Goal: Task Accomplishment & Management: Complete application form

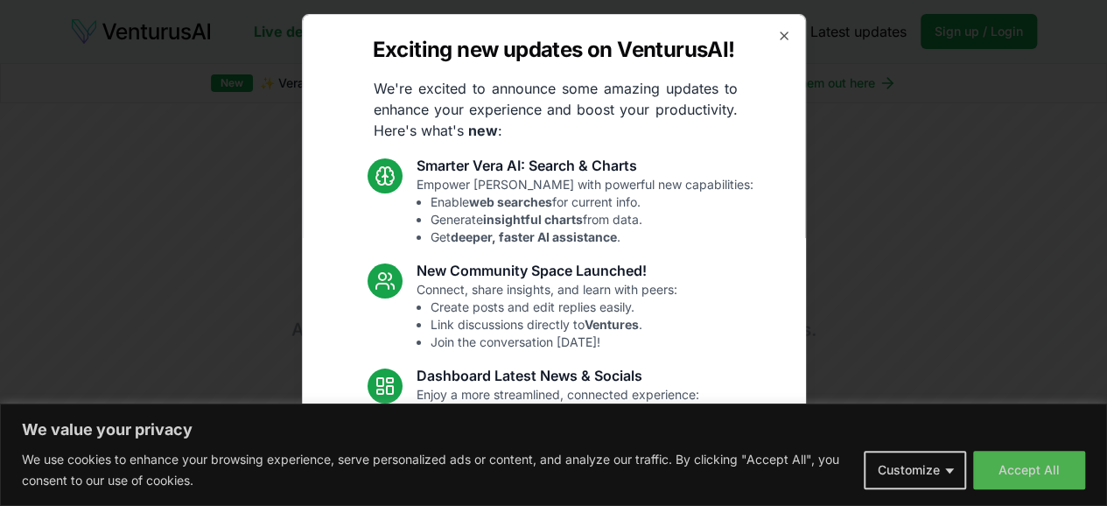
scroll to position [223, 0]
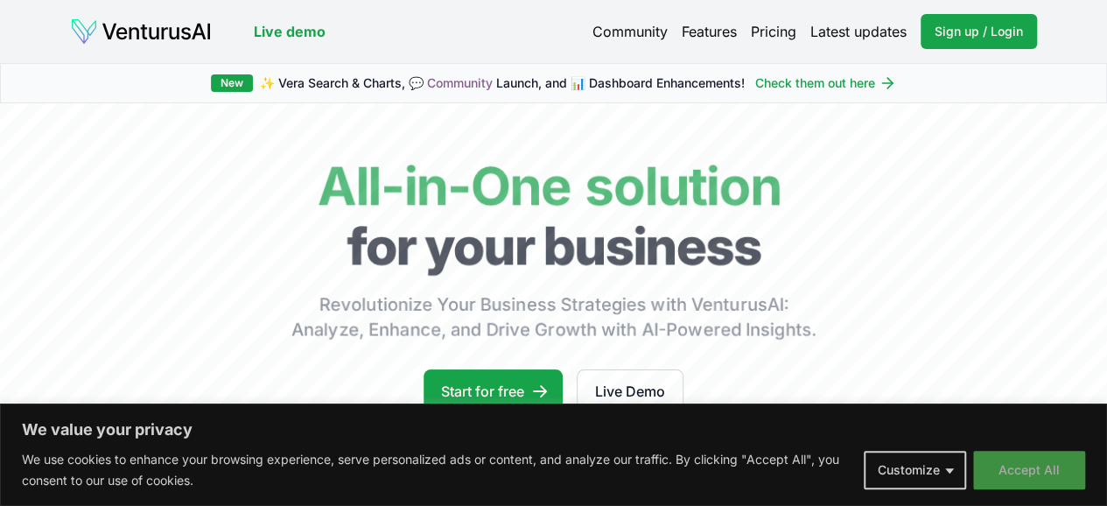
click at [1078, 470] on button "Accept All" at bounding box center [1029, 470] width 112 height 39
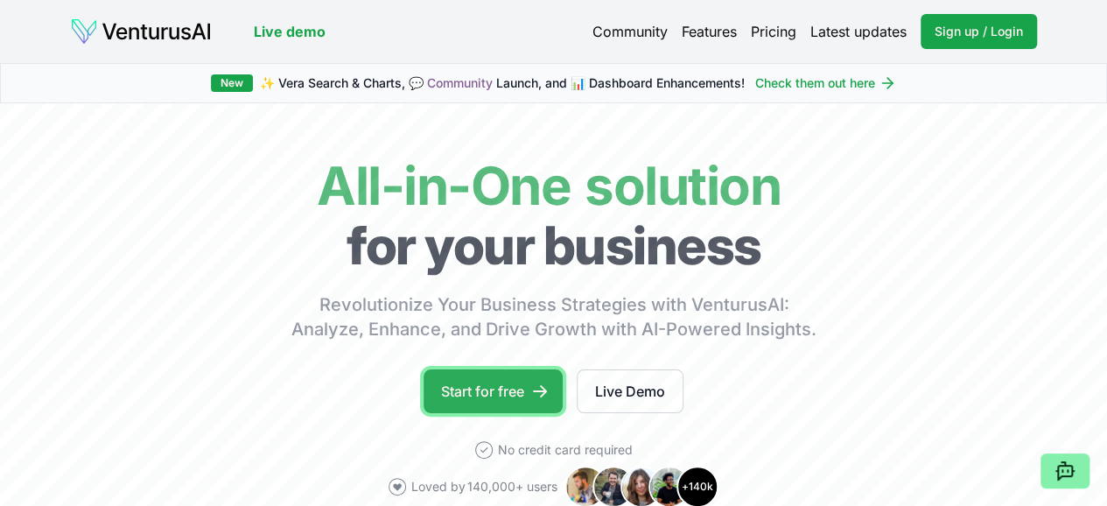
click at [545, 397] on icon at bounding box center [540, 391] width 14 height 12
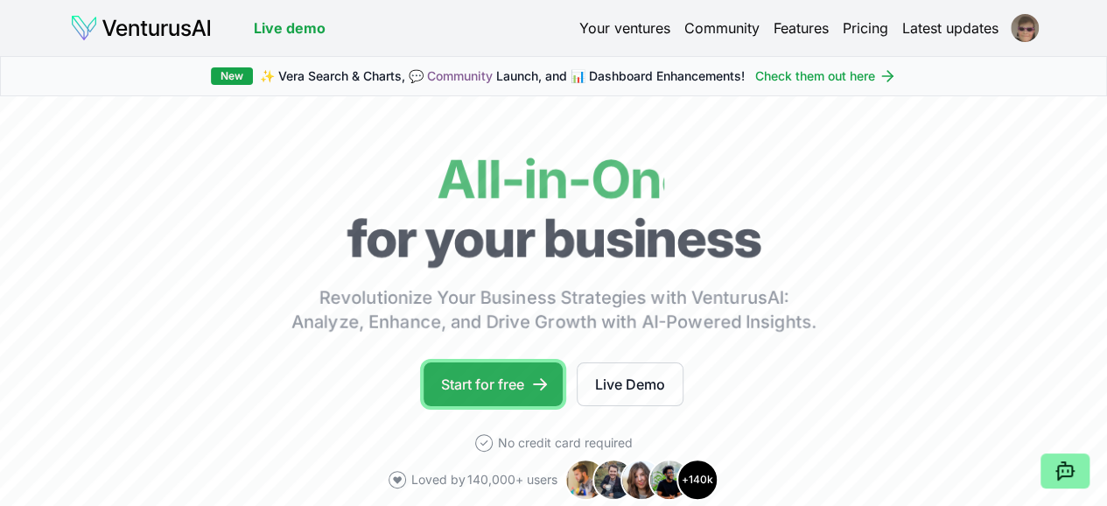
click at [532, 393] on link "Start for free" at bounding box center [493, 384] width 139 height 44
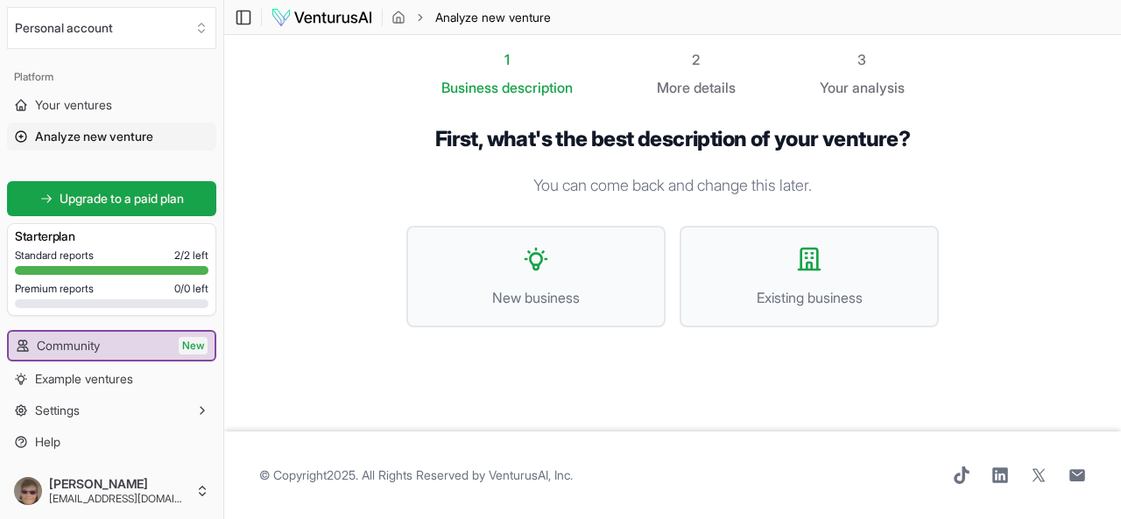
click at [310, 116] on section "1 Business description 2 More details 3 Your analysis First, what's the best de…" at bounding box center [672, 233] width 896 height 397
click at [963, 41] on section "1 Business description 2 More details 3 Your analysis First, what's the best de…" at bounding box center [672, 233] width 896 height 397
click at [1095, 34] on header "Toggle Sidebar Analyze new venture" at bounding box center [672, 17] width 896 height 35
click at [112, 92] on link "Your ventures" at bounding box center [111, 105] width 209 height 28
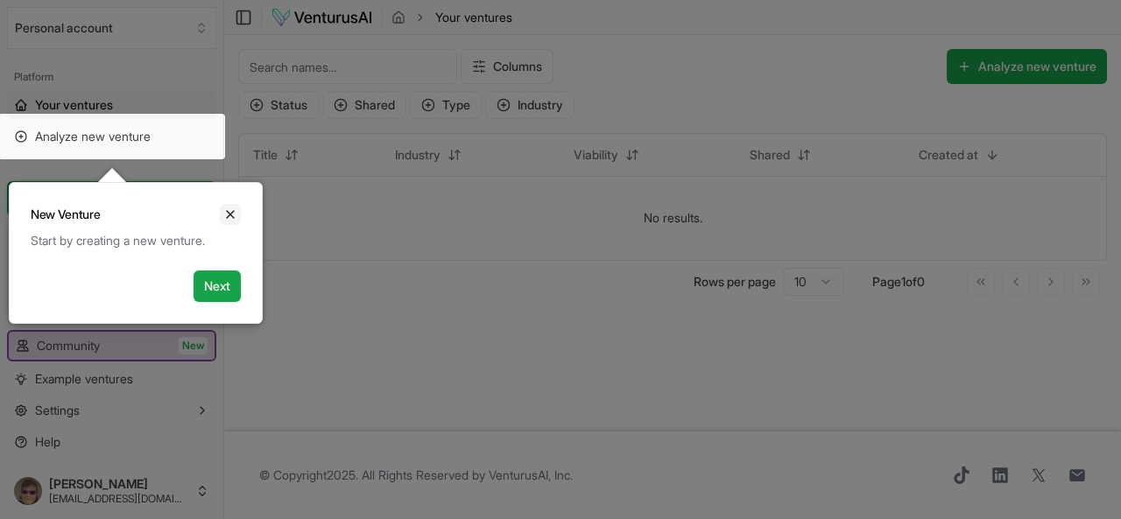
click at [232, 207] on icon "Close" at bounding box center [230, 214] width 14 height 14
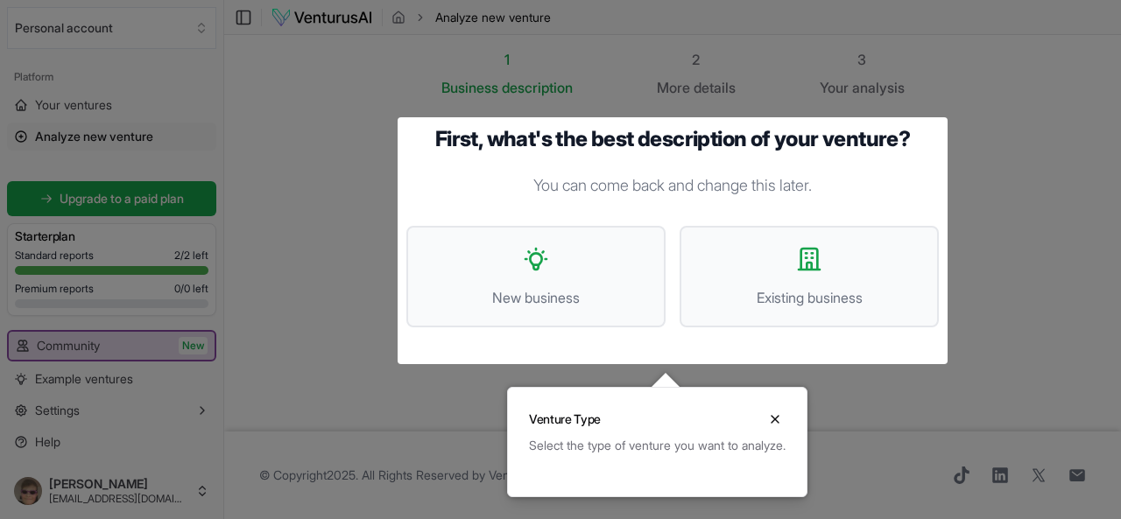
click at [534, 181] on p "You can come back and change this later." at bounding box center [672, 185] width 532 height 25
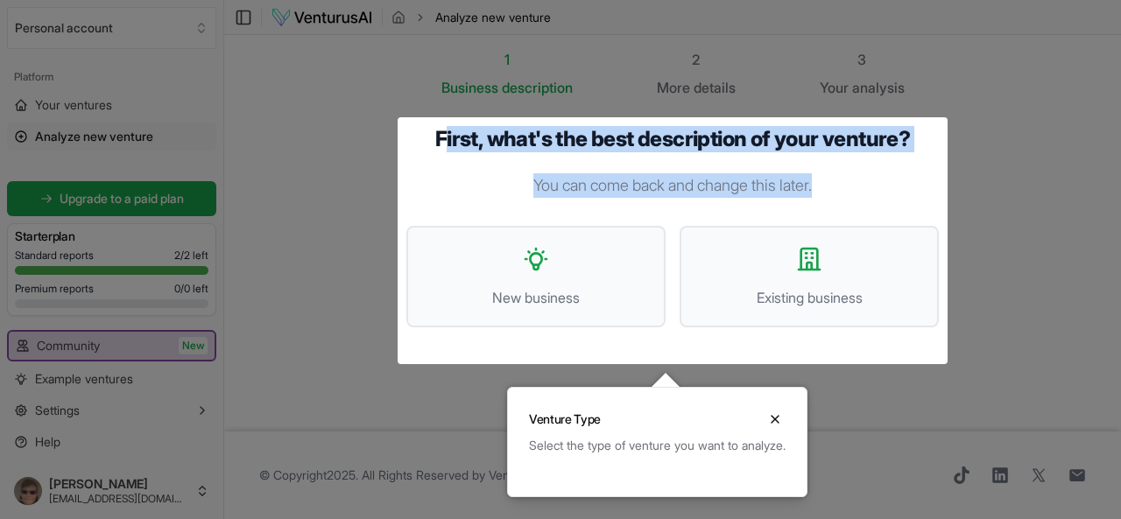
drag, startPoint x: 445, startPoint y: 146, endPoint x: 819, endPoint y: 167, distance: 375.3
click at [819, 167] on div "First, what's the best description of your venture? You can come back and chang…" at bounding box center [672, 240] width 532 height 229
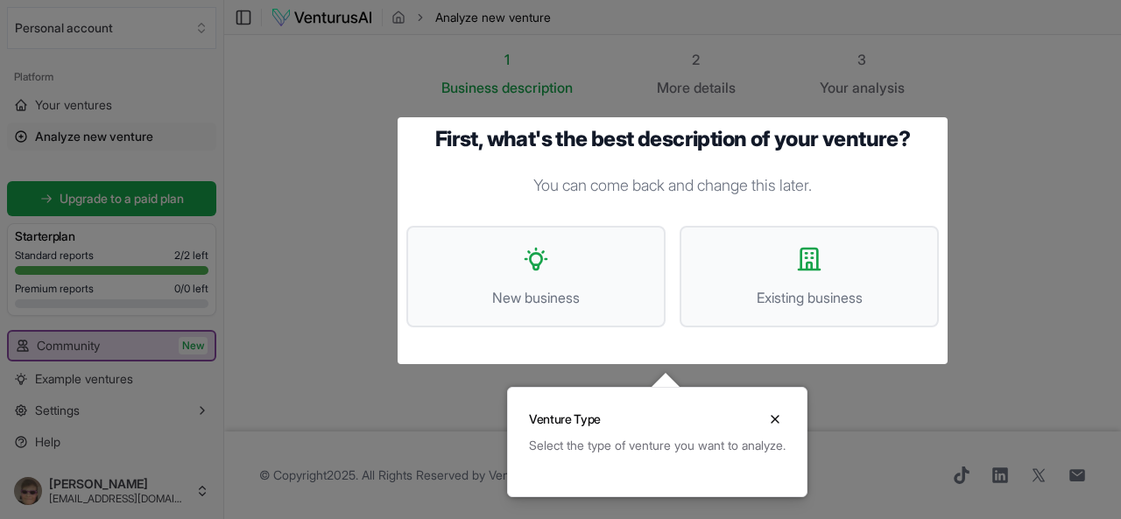
click at [418, 149] on h1 "First, what's the best description of your venture?" at bounding box center [672, 139] width 532 height 26
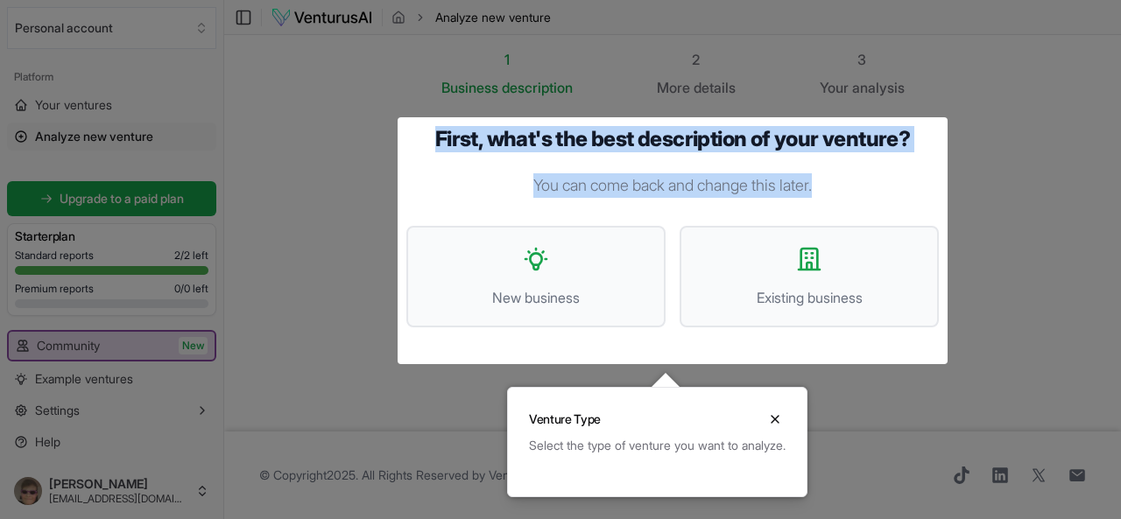
drag, startPoint x: 429, startPoint y: 134, endPoint x: 853, endPoint y: 169, distance: 425.2
click at [853, 169] on div "First, what's the best description of your venture? You can come back and chang…" at bounding box center [672, 240] width 532 height 229
copy div "First, what's the best description of your venture? You can come back and chang…"
click at [776, 269] on button "Existing business" at bounding box center [808, 277] width 259 height 102
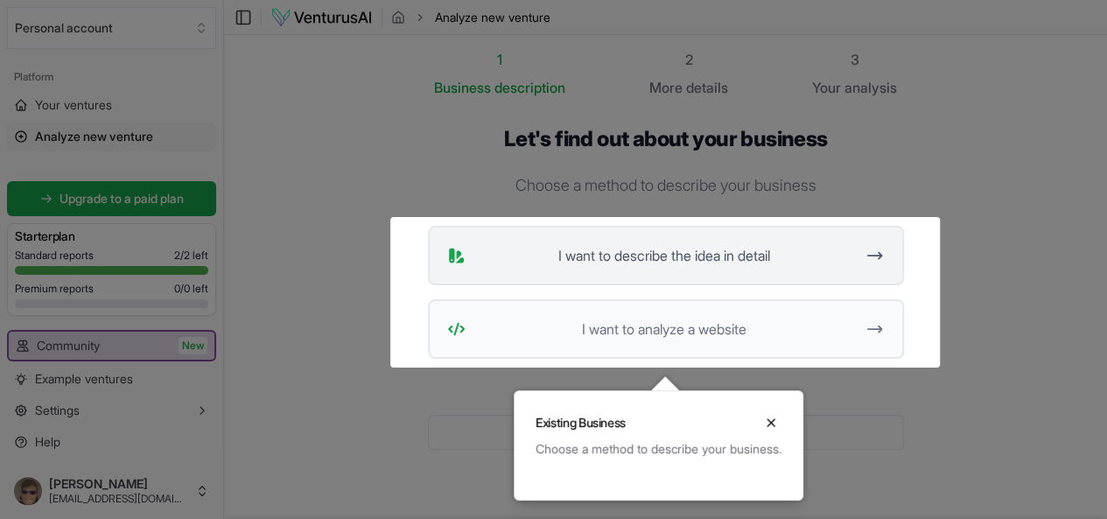
drag, startPoint x: 524, startPoint y: 261, endPoint x: 731, endPoint y: 281, distance: 208.5
click at [731, 281] on button "I want to describe the idea in detail" at bounding box center [666, 256] width 476 height 60
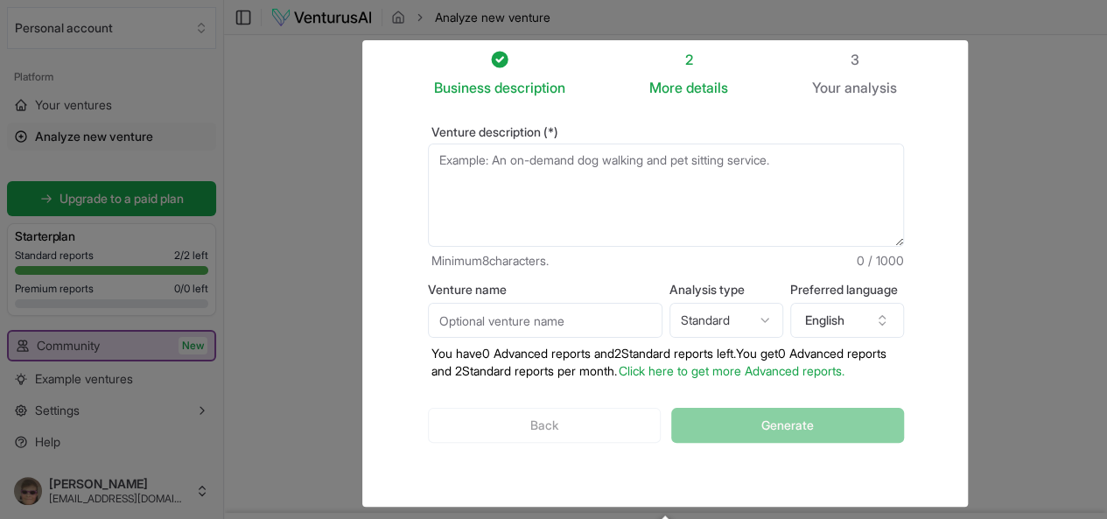
click at [532, 421] on div "Back Generate" at bounding box center [666, 425] width 476 height 91
click at [499, 77] on div "Business description" at bounding box center [499, 87] width 131 height 21
click at [502, 176] on textarea "Venture description (*)" at bounding box center [666, 195] width 476 height 103
drag, startPoint x: 400, startPoint y: 128, endPoint x: 594, endPoint y: 139, distance: 193.8
click at [594, 139] on div "Venture description (*) Minimum 8 characters. 0 / 1000" at bounding box center [666, 198] width 476 height 144
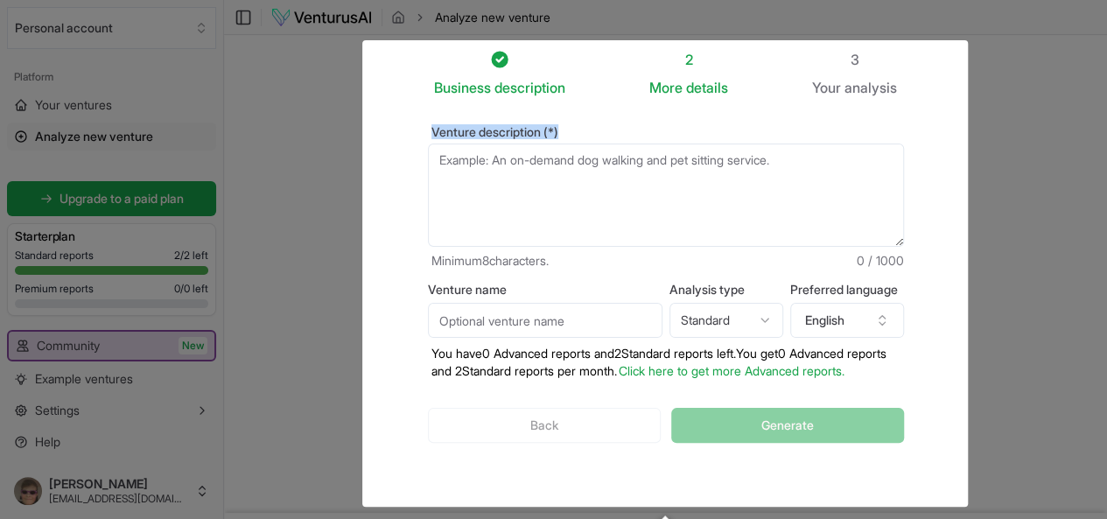
copy label "Venture description (*)"
click at [843, 72] on div "3 Your analysis" at bounding box center [854, 73] width 85 height 49
click at [484, 421] on div "Back Generate" at bounding box center [666, 425] width 476 height 91
click at [210, 307] on div at bounding box center [553, 328] width 1107 height 657
click at [497, 327] on input "Venture name" at bounding box center [545, 320] width 235 height 35
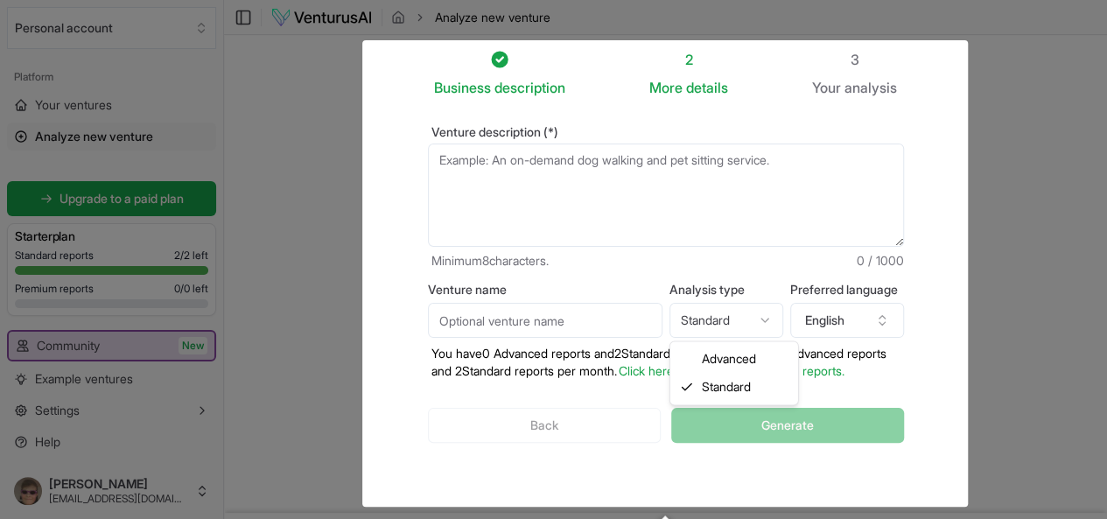
click at [692, 314] on html "We value your privacy We use cookies to enhance your browsing experience, serve…" at bounding box center [553, 259] width 1107 height 519
click at [365, 293] on html "We value your privacy We use cookies to enhance your browsing experience, serve…" at bounding box center [553, 259] width 1107 height 519
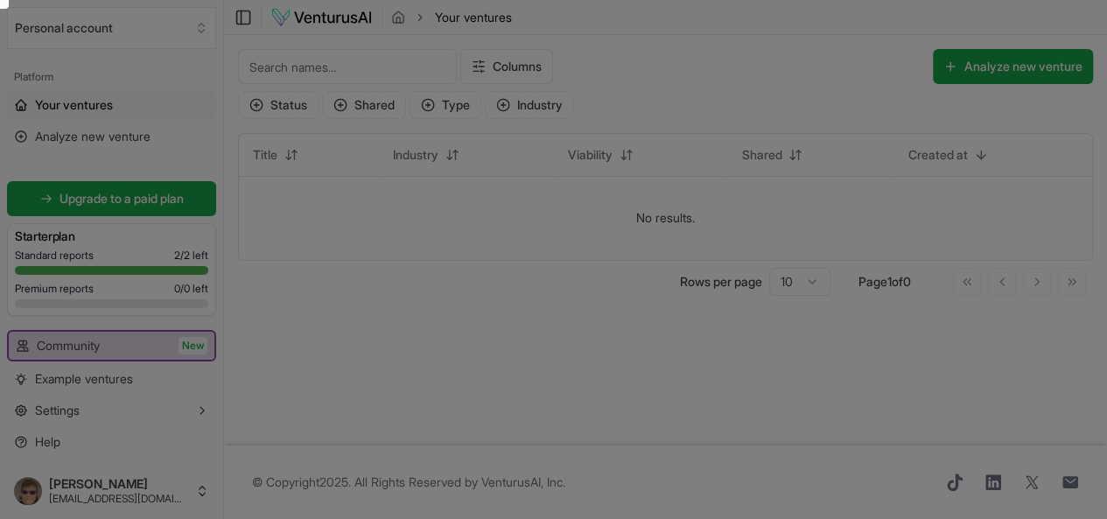
click at [314, 165] on div at bounding box center [553, 328] width 1107 height 657
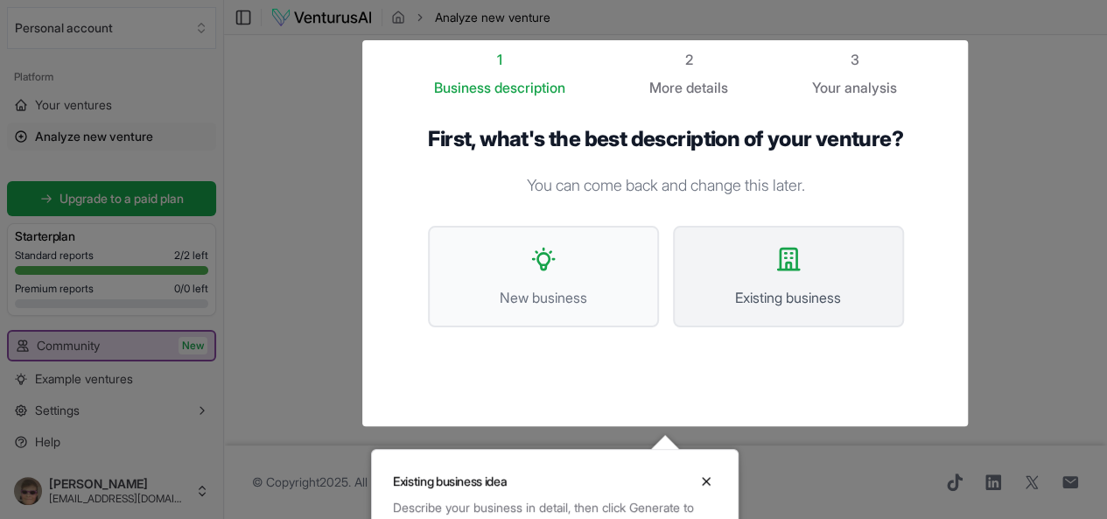
click at [748, 279] on button "Existing business" at bounding box center [788, 277] width 231 height 102
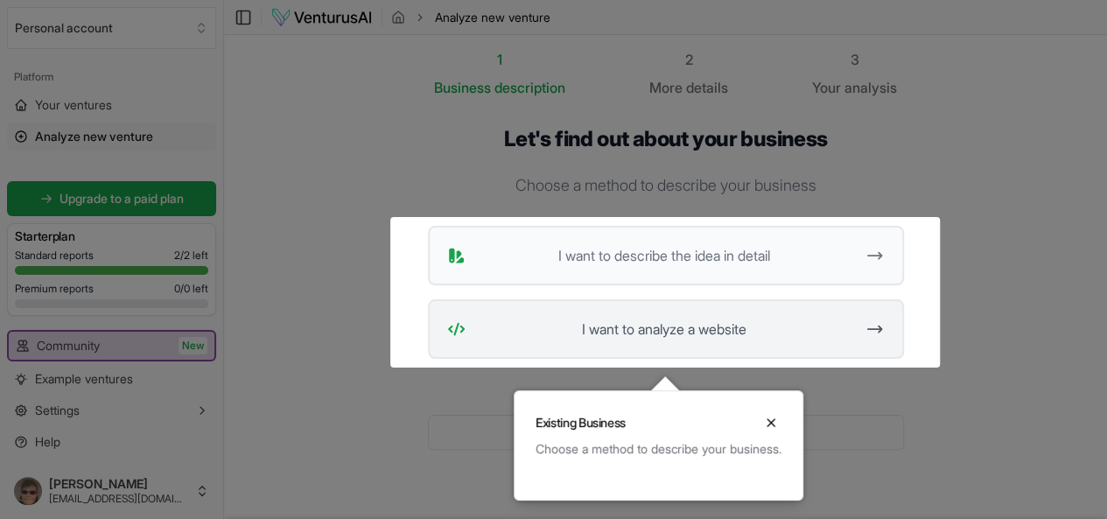
click at [653, 326] on span "I want to analyze a website" at bounding box center [664, 329] width 383 height 21
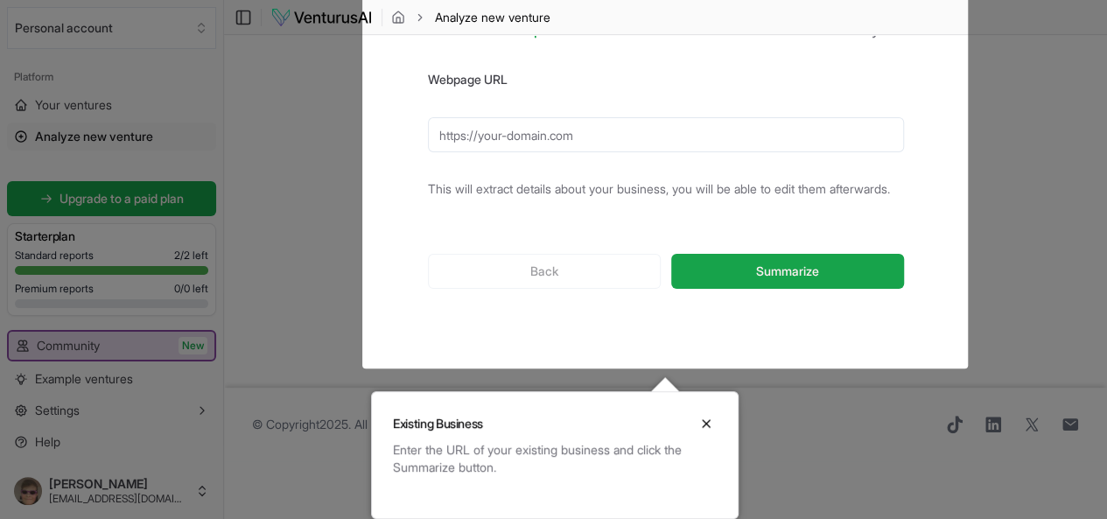
scroll to position [35, 0]
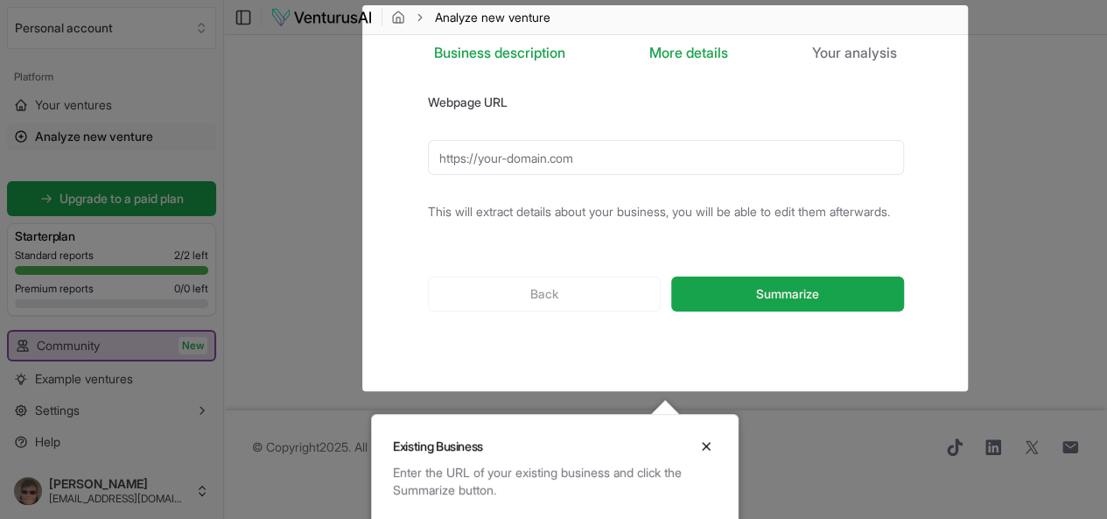
click at [612, 292] on div "Back Summarize" at bounding box center [666, 294] width 476 height 91
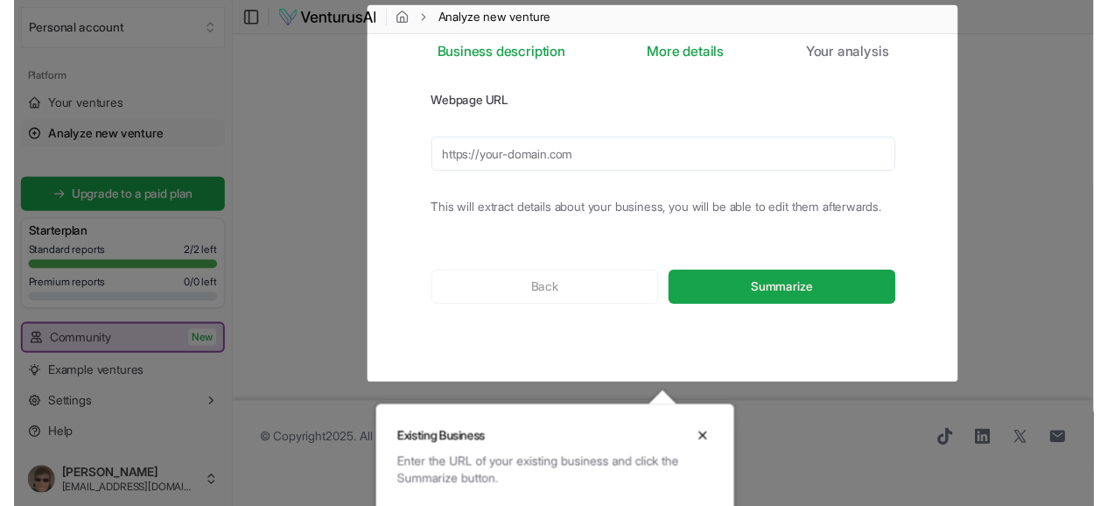
scroll to position [0, 0]
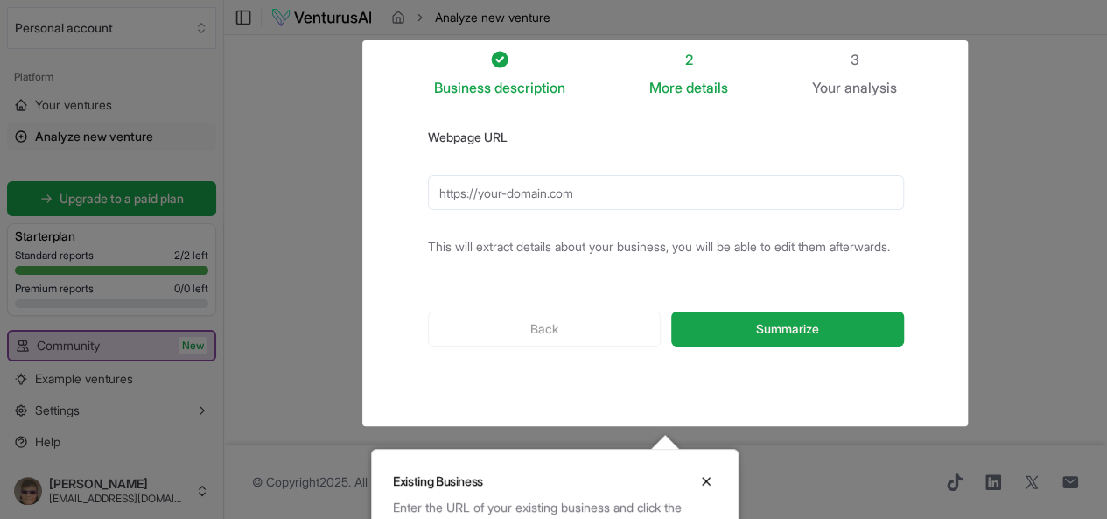
click at [380, 15] on div at bounding box center [553, 288] width 1107 height 577
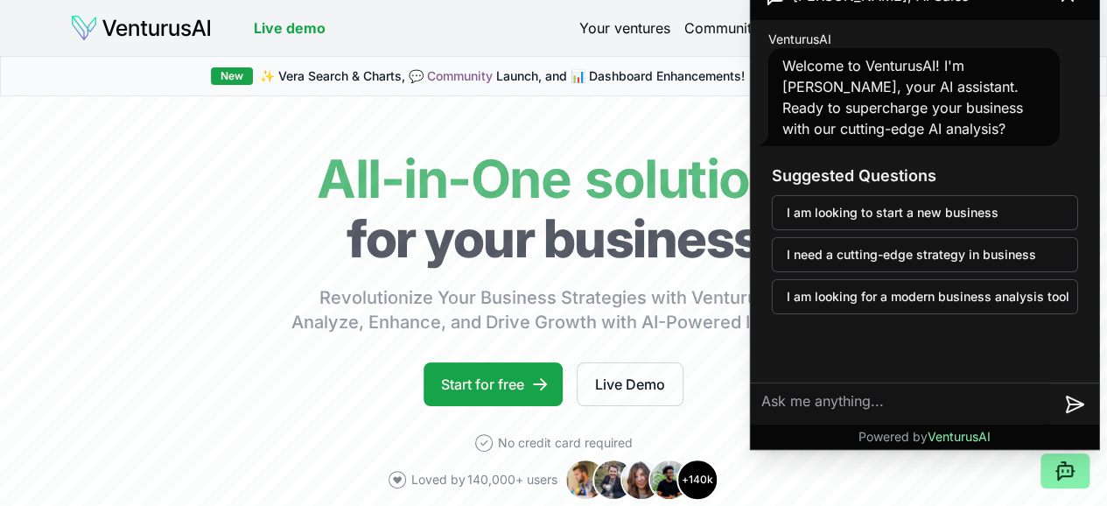
scroll to position [0, 18]
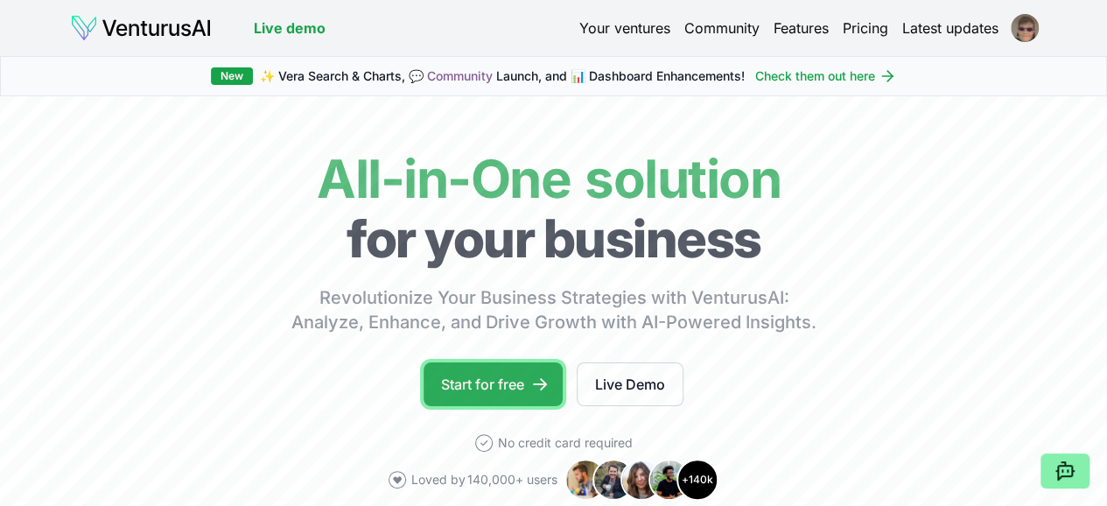
click at [485, 400] on link "Start for free" at bounding box center [493, 384] width 139 height 44
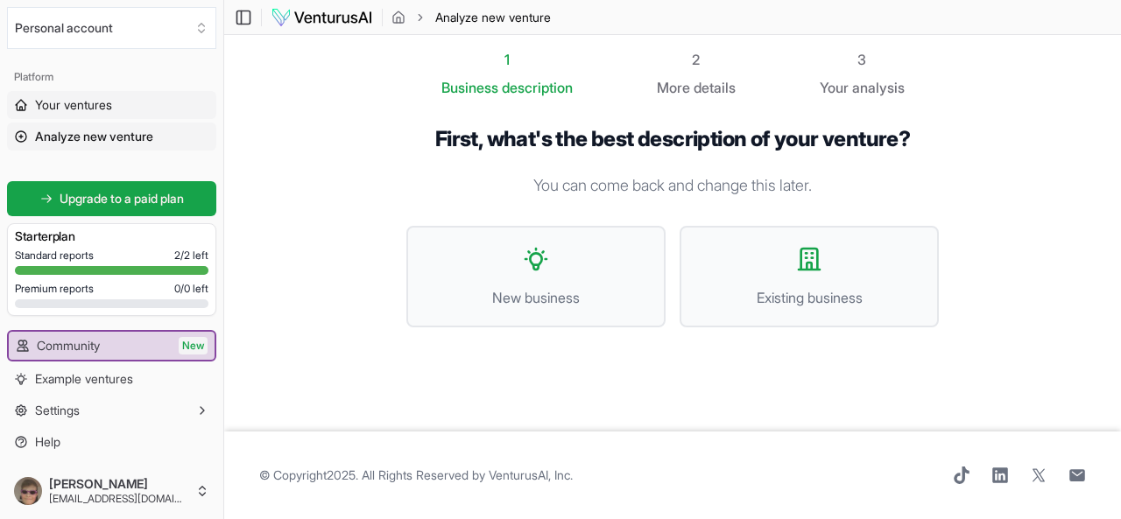
click at [112, 99] on span "Your ventures" at bounding box center [73, 105] width 77 height 18
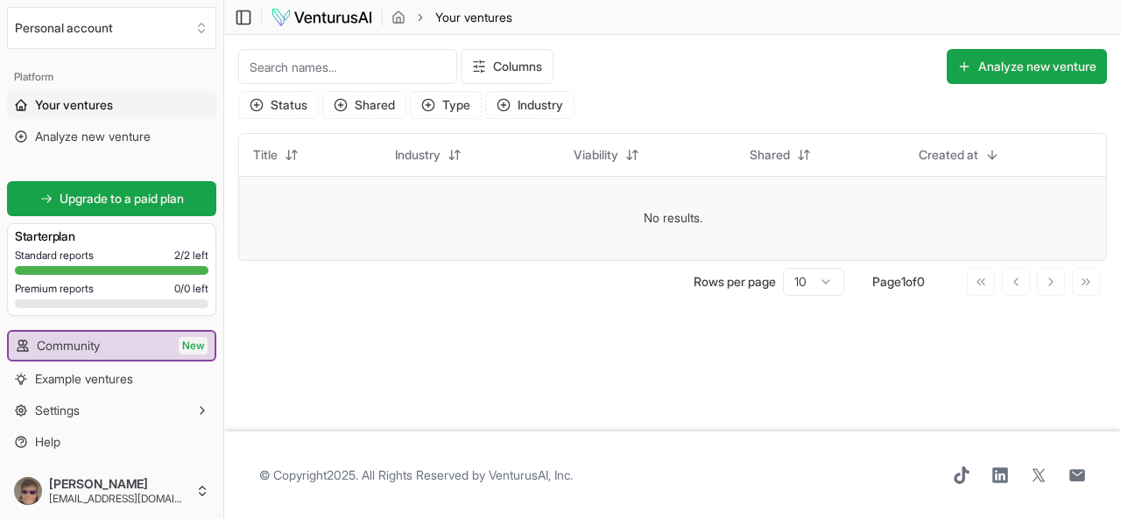
click at [552, 229] on td "No results." at bounding box center [672, 218] width 867 height 84
click at [130, 392] on link "Example ventures" at bounding box center [111, 379] width 209 height 28
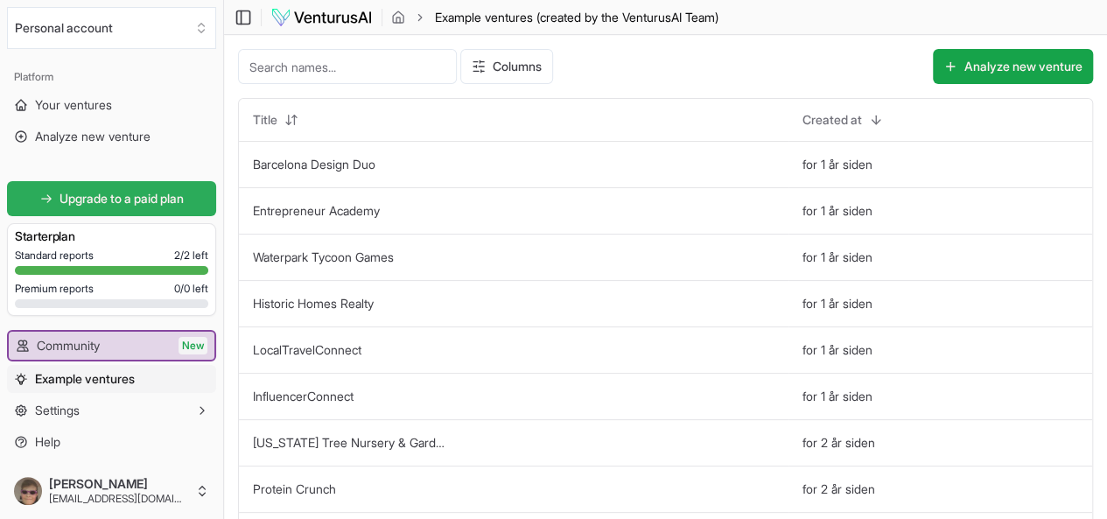
click at [173, 206] on span "Upgrade to a paid plan" at bounding box center [122, 199] width 124 height 18
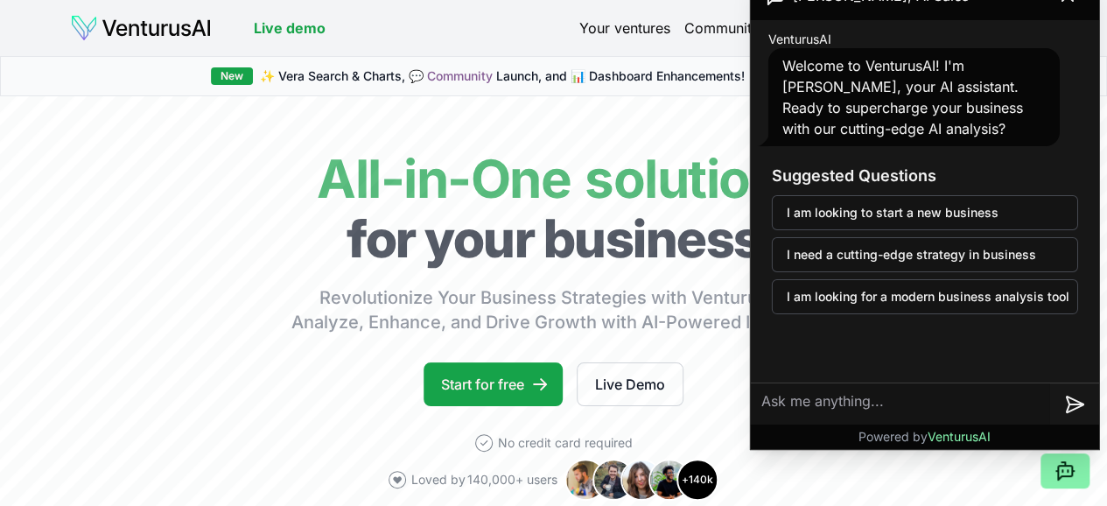
click at [853, 404] on textarea at bounding box center [900, 404] width 299 height 42
